Goal: Information Seeking & Learning: Learn about a topic

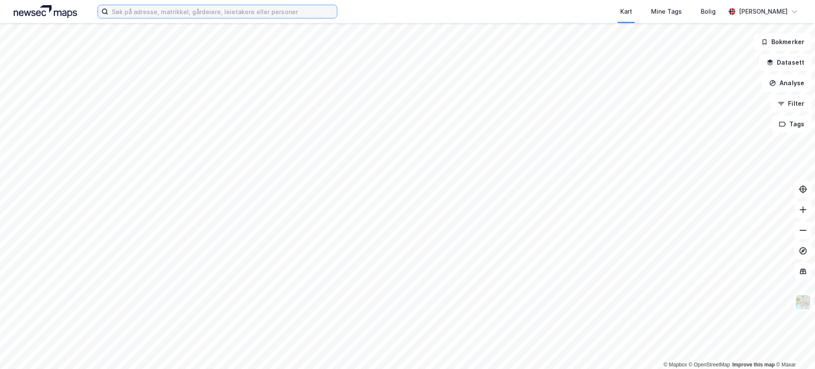
click at [172, 11] on input at bounding box center [222, 11] width 229 height 13
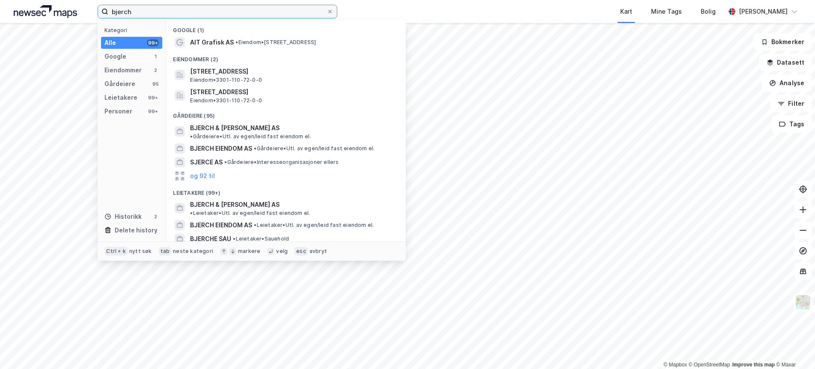
type input "bjerch"
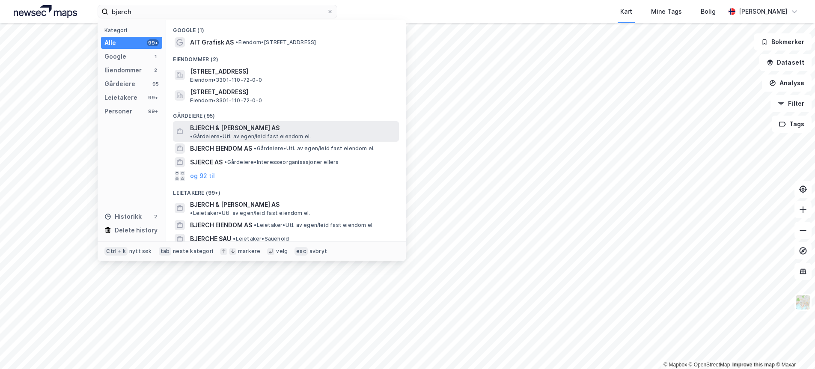
click at [214, 125] on span "BJERCH & [PERSON_NAME] AS" at bounding box center [234, 128] width 89 height 10
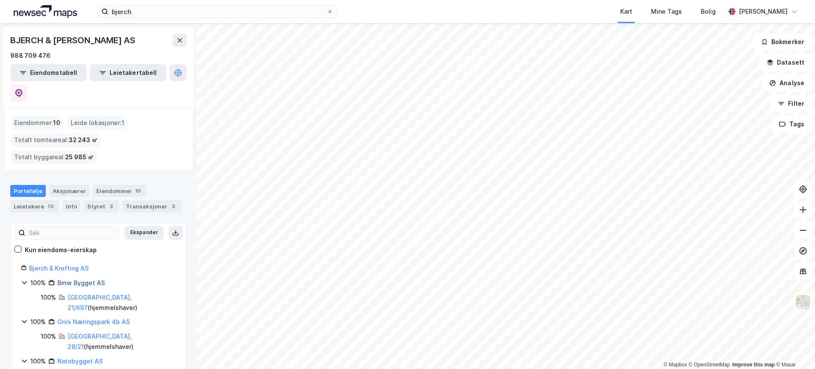
click at [82, 279] on link "Bmw Bygget AS" at bounding box center [81, 282] width 48 height 7
